Goal: Find specific page/section: Find specific page/section

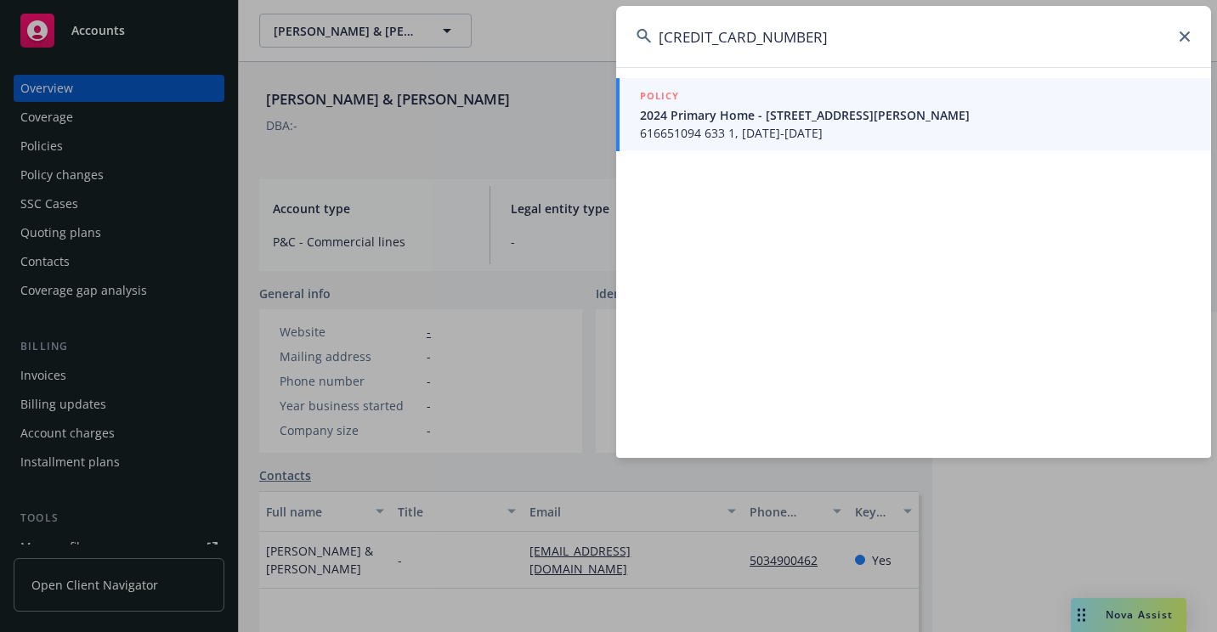
type input "[CREDIT_CARD_NUMBER]"
click at [709, 101] on div "POLICY" at bounding box center [915, 97] width 551 height 19
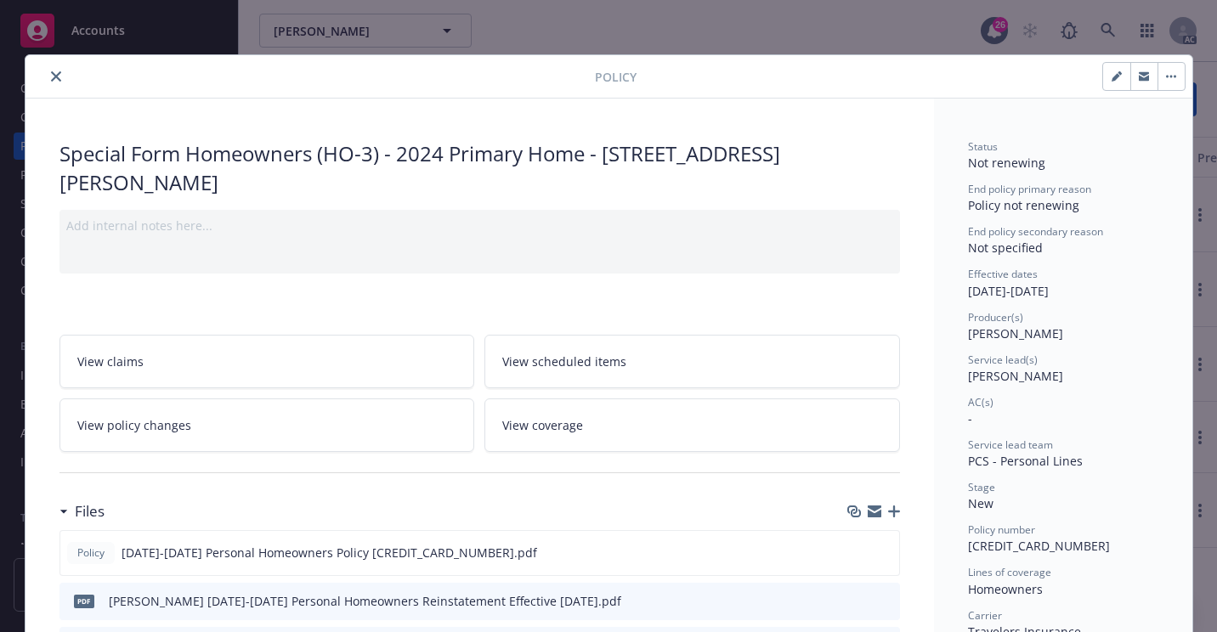
click at [59, 71] on div at bounding box center [313, 76] width 563 height 20
click at [51, 79] on icon "close" at bounding box center [56, 76] width 10 height 10
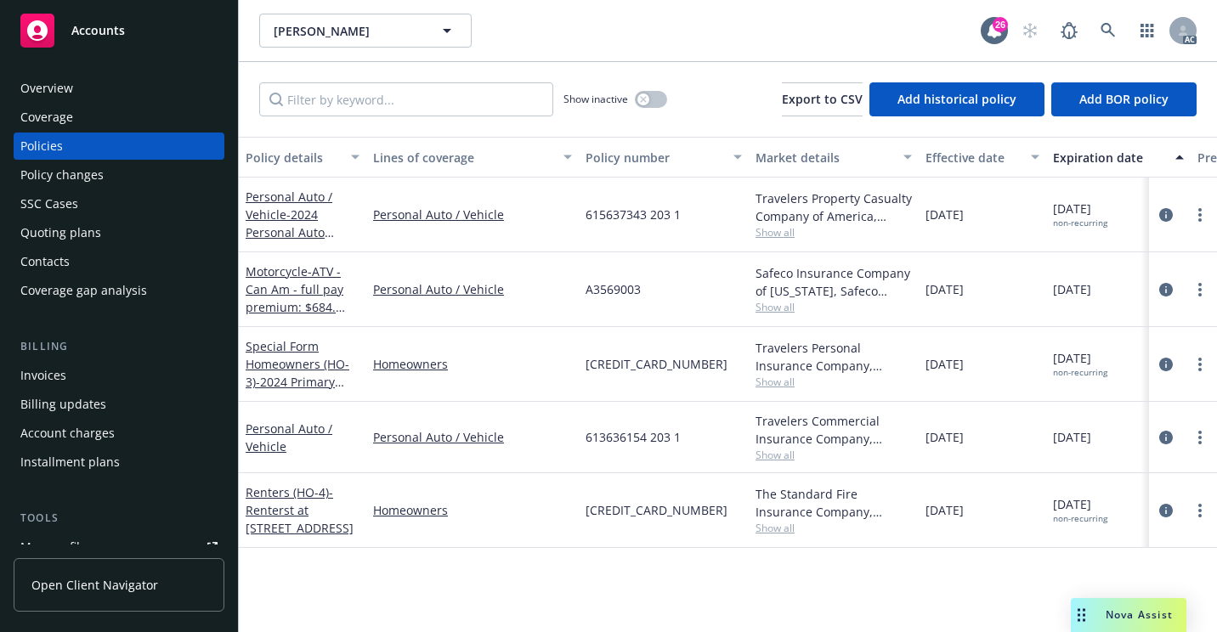
click at [84, 92] on div "Overview" at bounding box center [118, 88] width 197 height 27
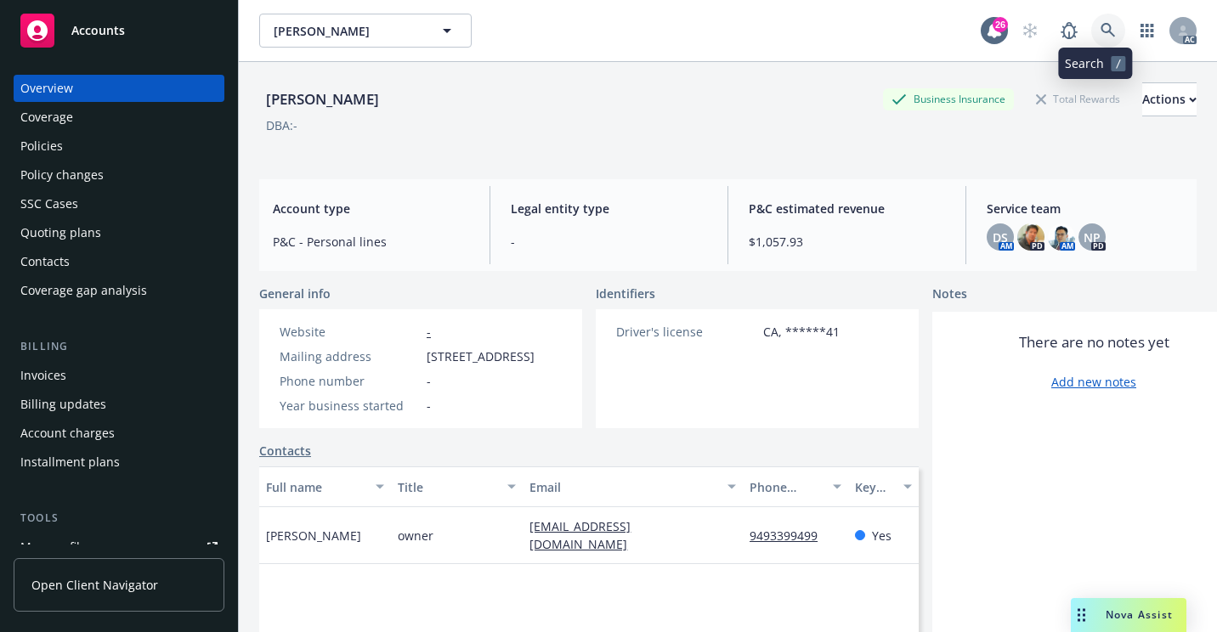
click at [1101, 37] on icon at bounding box center [1108, 30] width 15 height 15
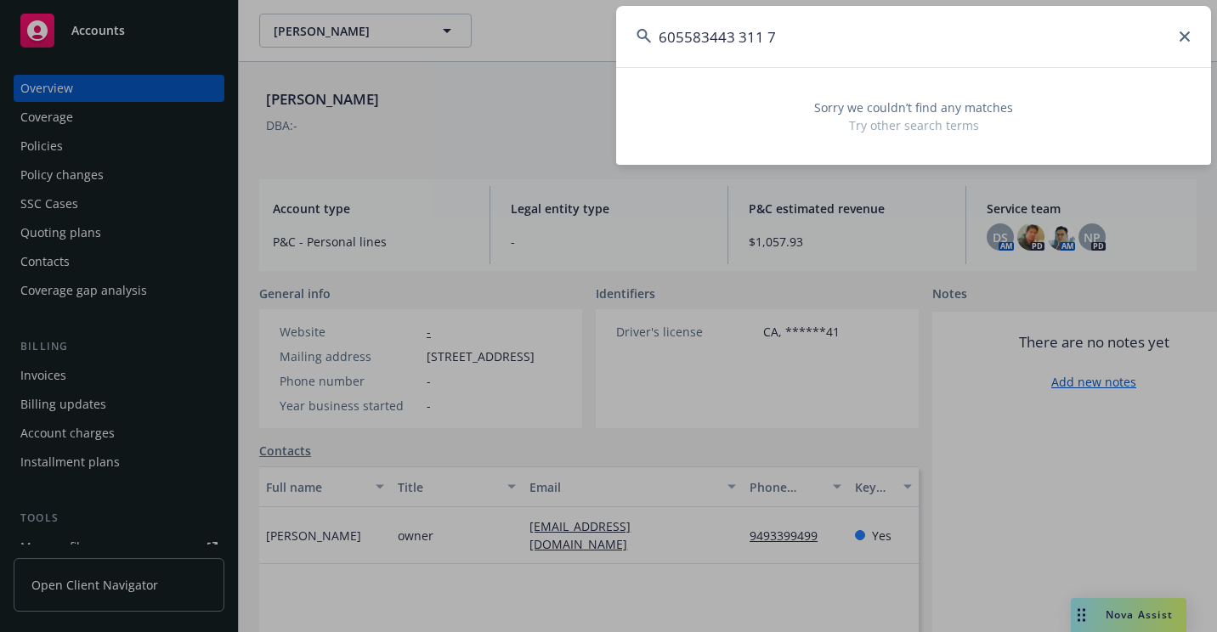
type input "605583443 311 7"
